Goal: Check status

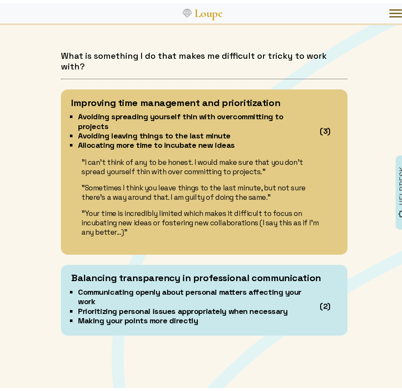
scroll to position [2639, 0]
